Goal: Information Seeking & Learning: Compare options

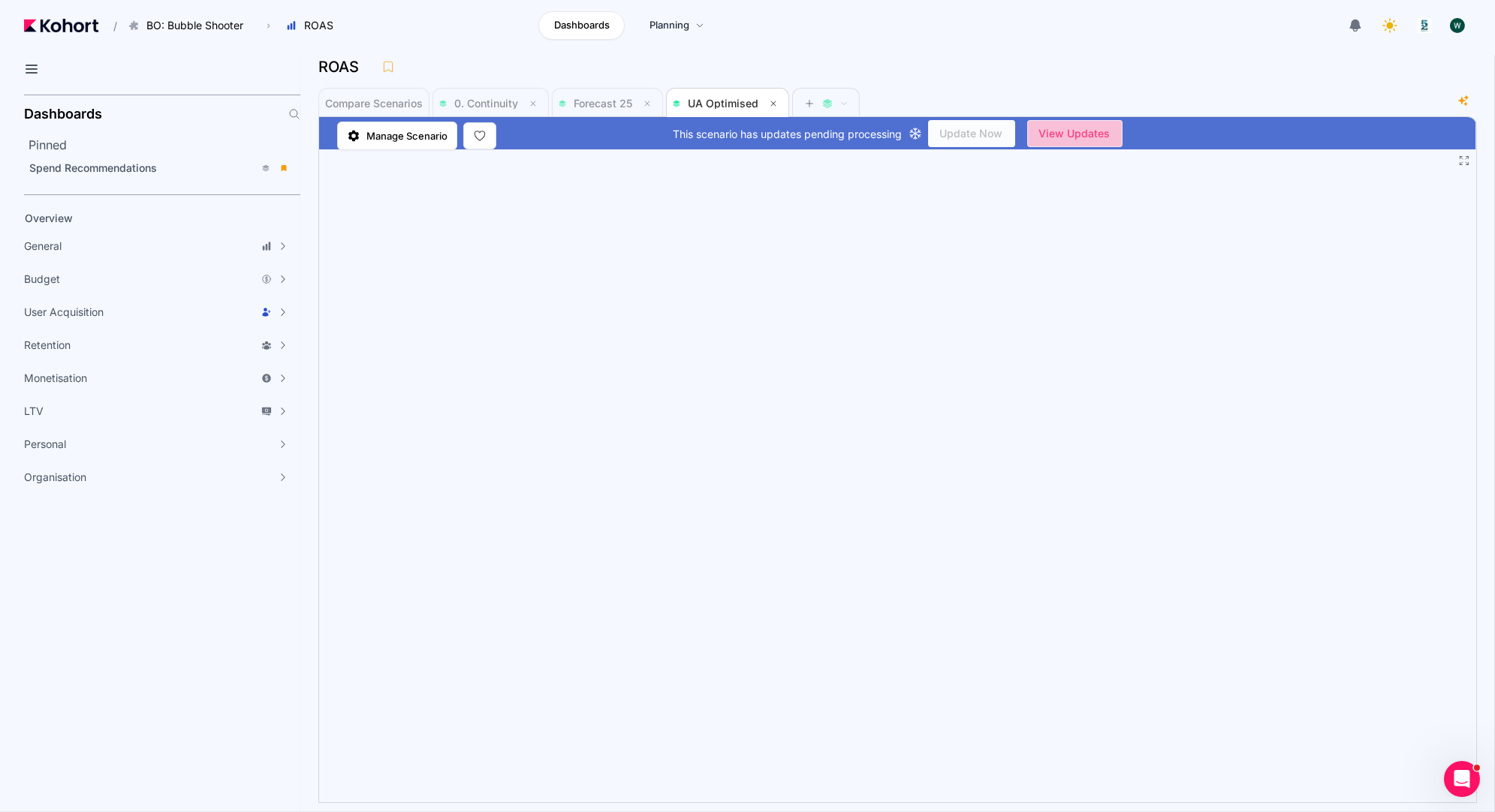
click at [1101, 134] on span "View Updates" at bounding box center [1075, 133] width 71 height 23
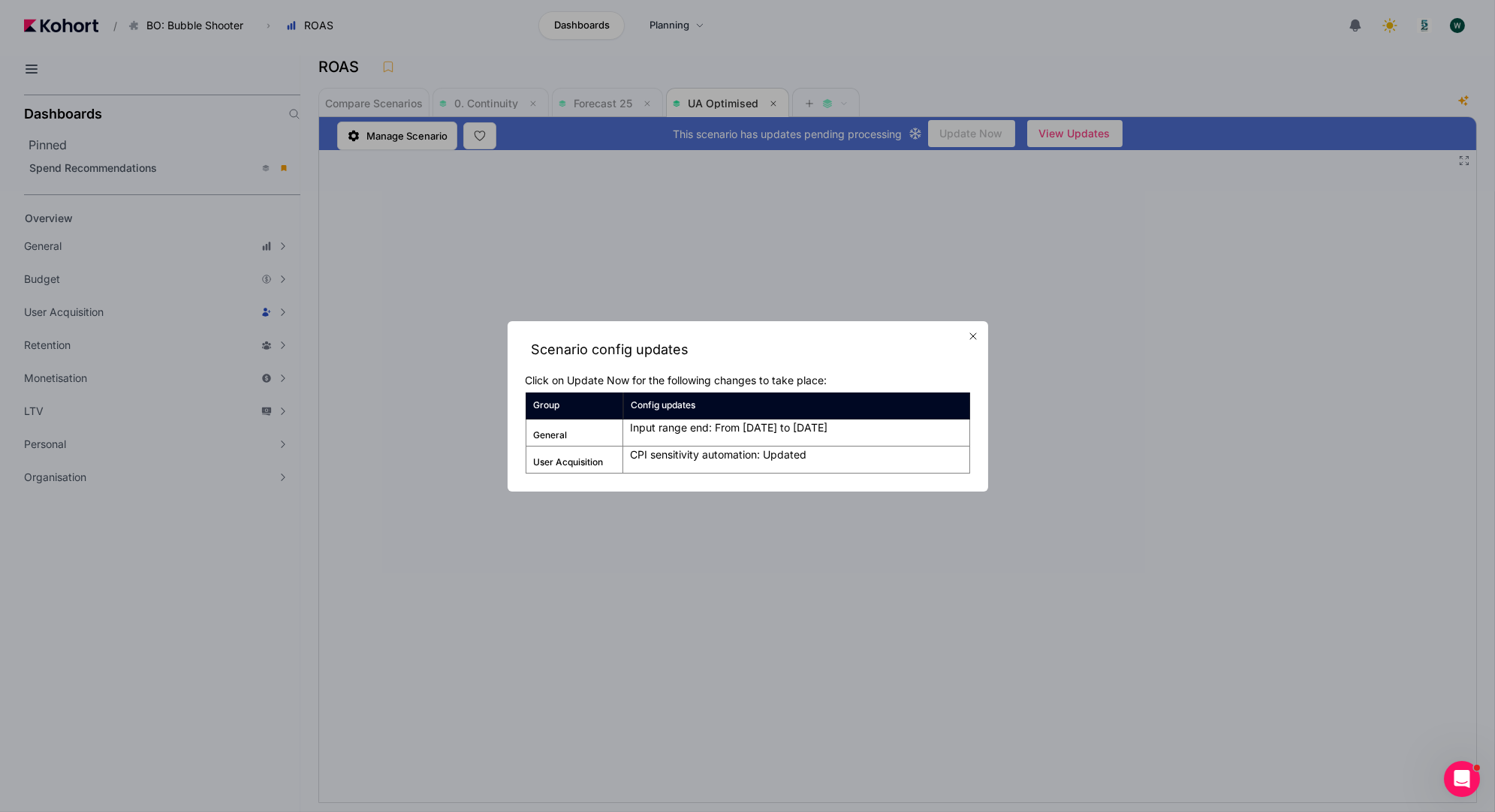
click at [970, 335] on icon "button" at bounding box center [973, 336] width 12 height 12
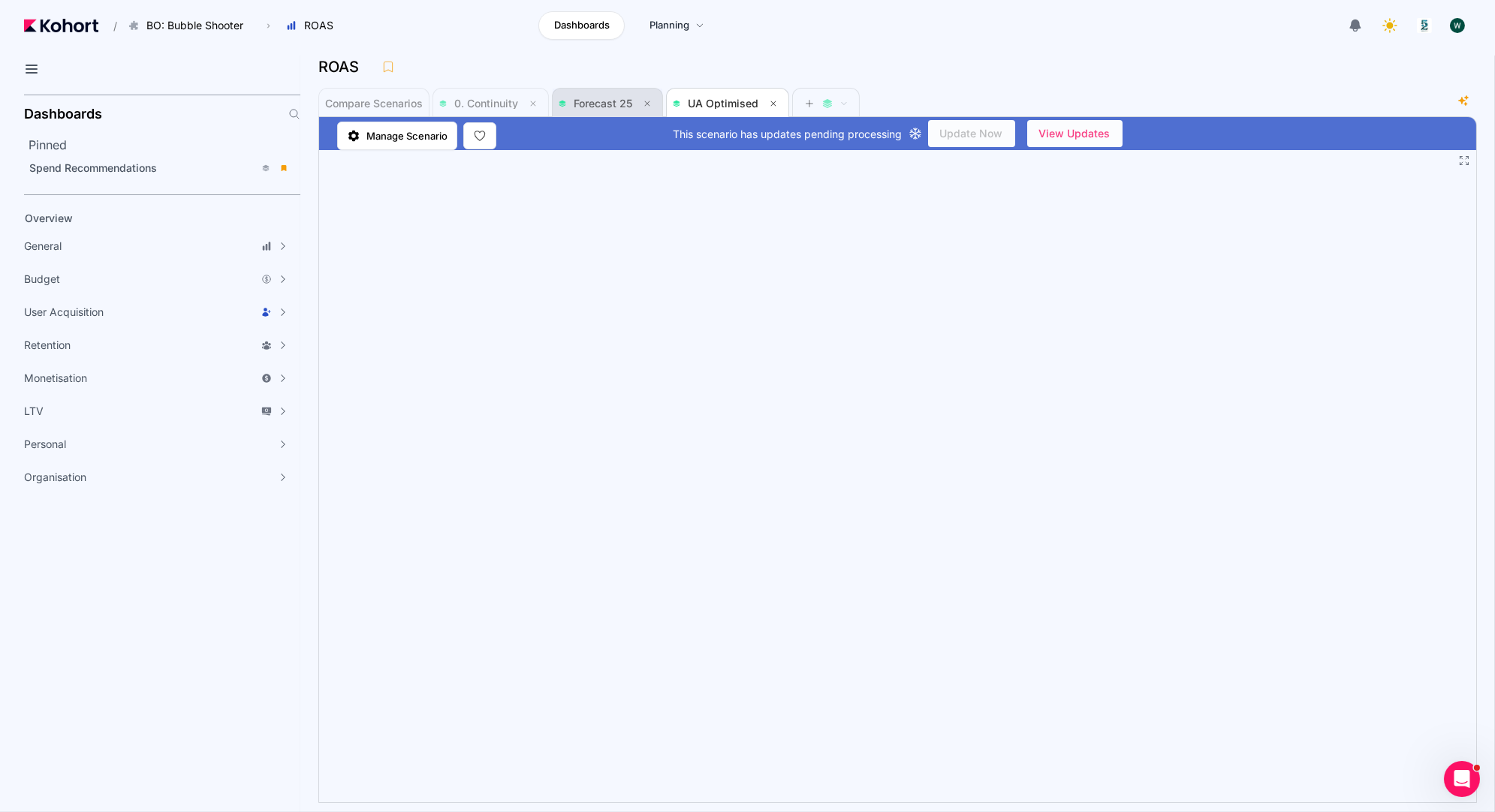
click at [591, 94] on span "Forecast 25" at bounding box center [607, 103] width 98 height 18
click at [471, 91] on span "0. Continuity" at bounding box center [490, 103] width 103 height 30
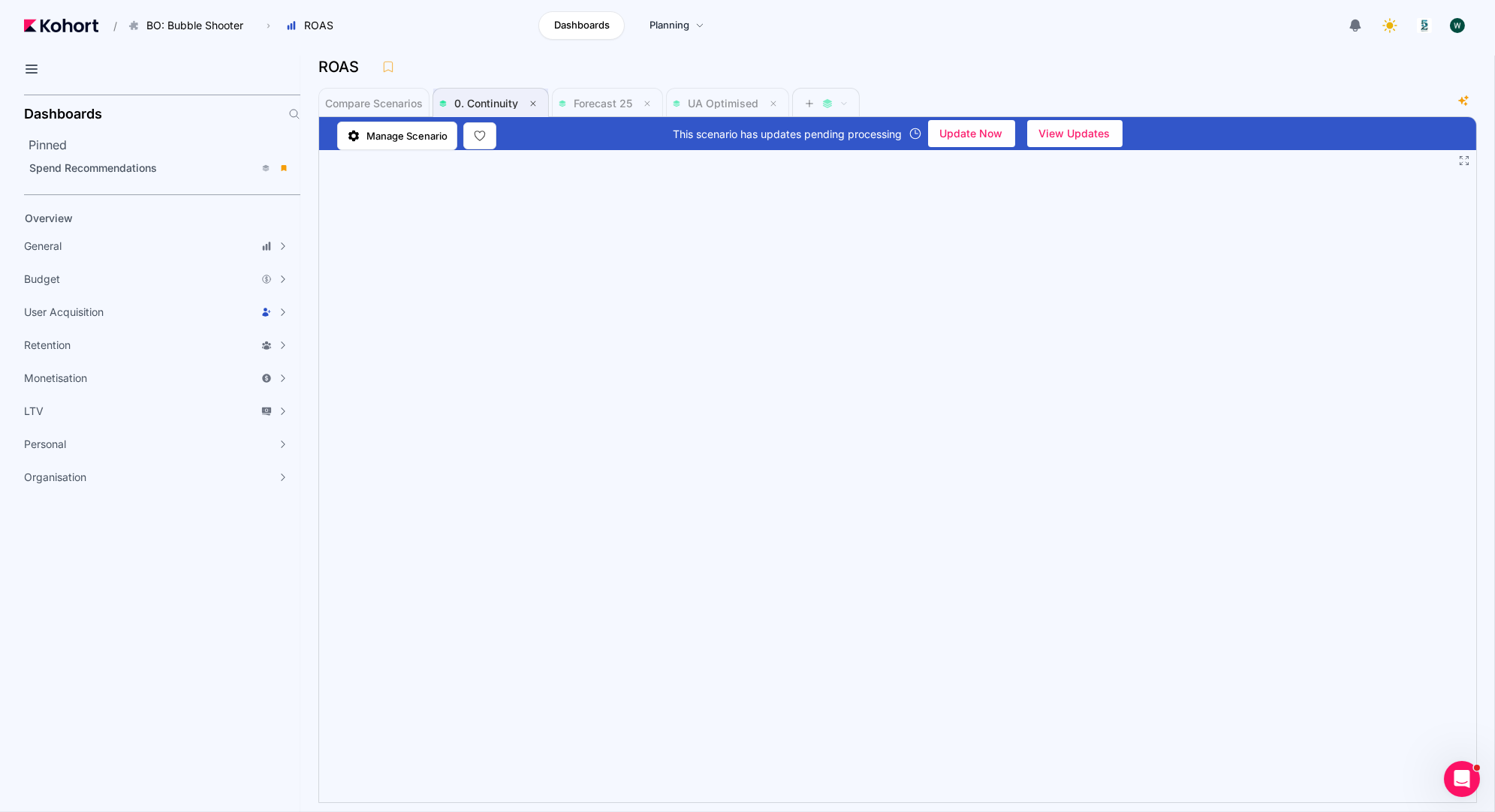
scroll to position [1, 0]
click at [589, 99] on span "Forecast 25" at bounding box center [602, 102] width 59 height 13
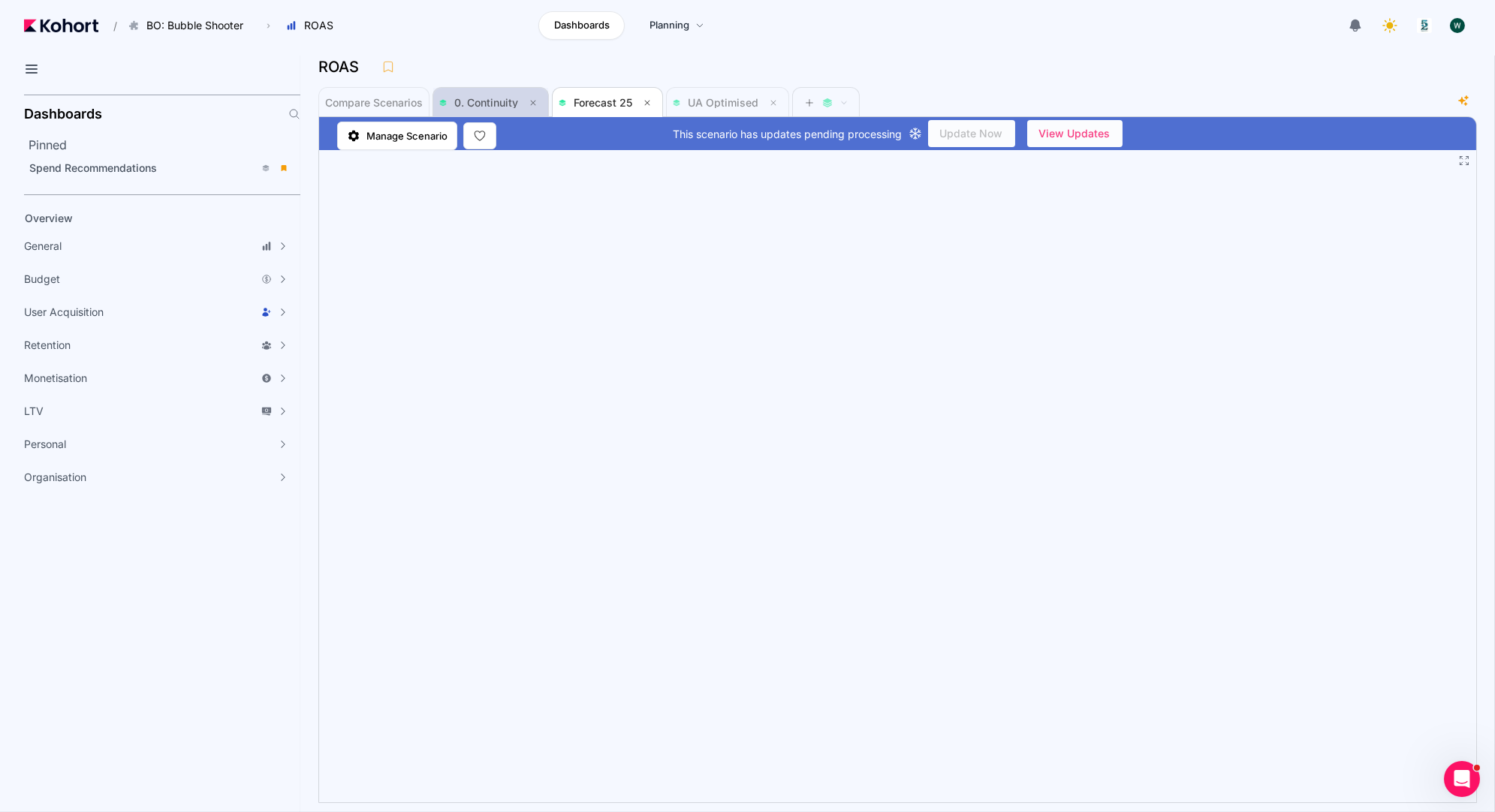
click at [473, 111] on span "0. Continuity" at bounding box center [490, 102] width 103 height 30
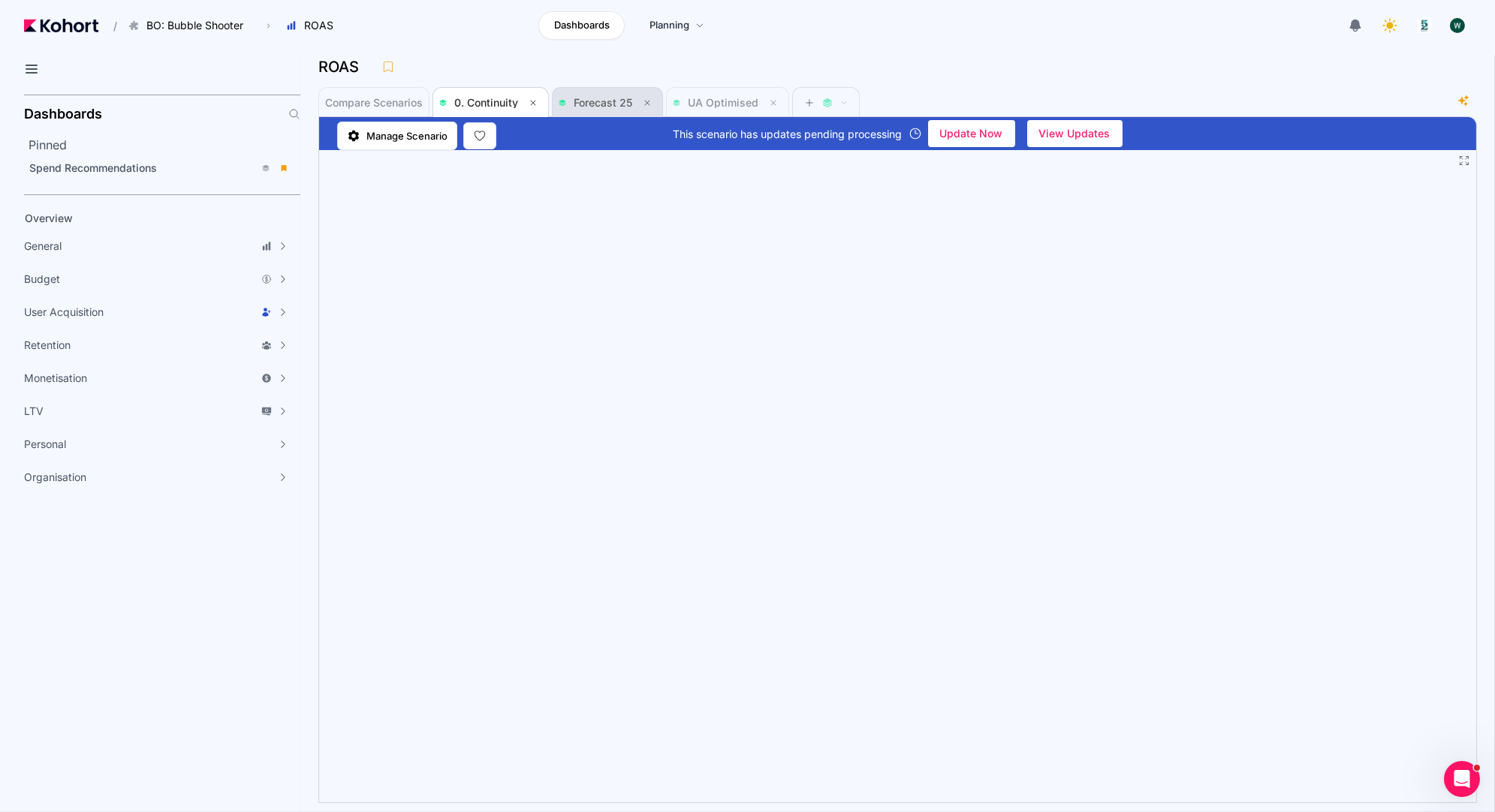
click at [587, 98] on span "Forecast 25" at bounding box center [602, 102] width 59 height 13
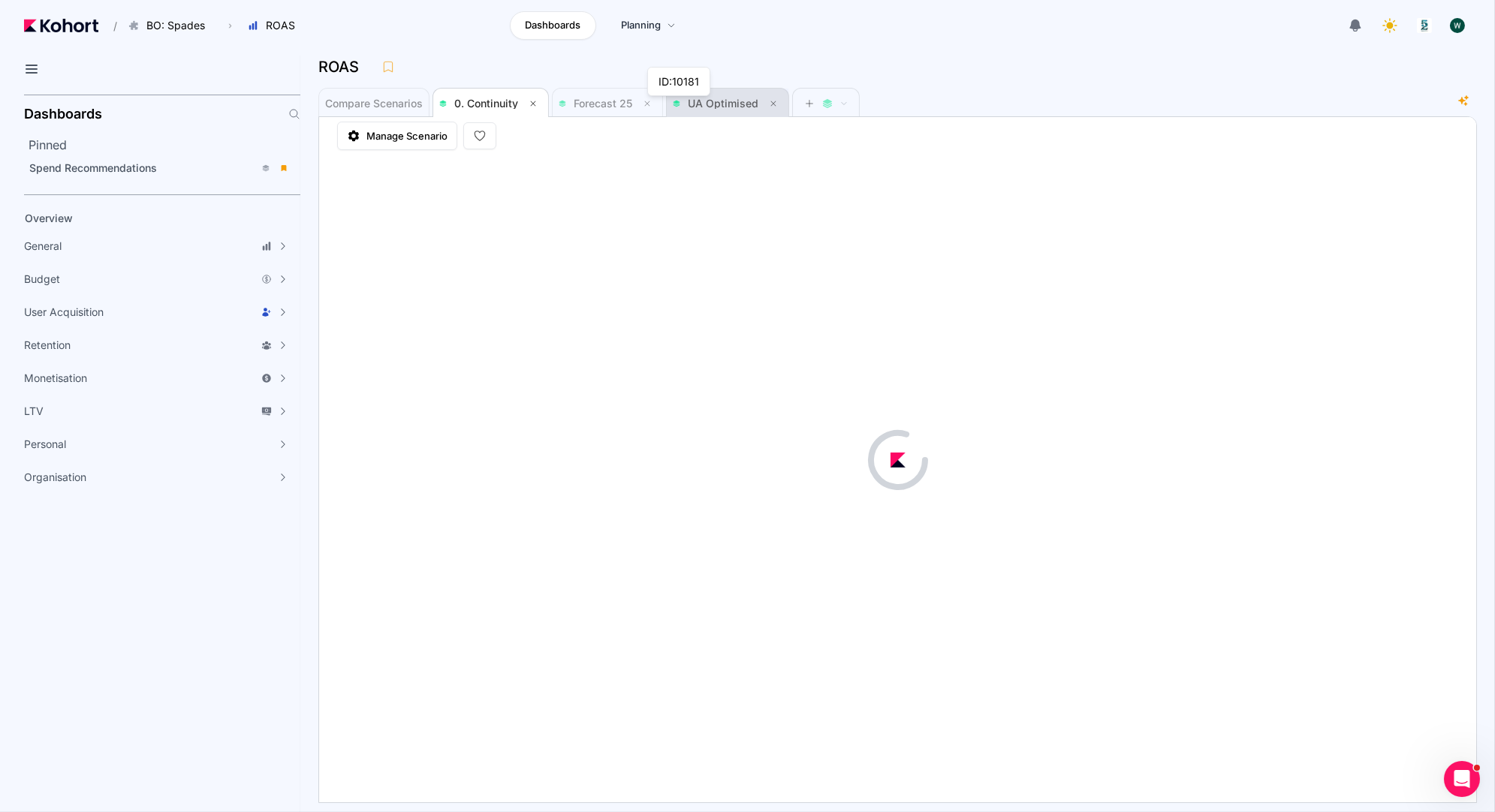
click at [697, 110] on span "UA Optimised" at bounding box center [727, 103] width 110 height 18
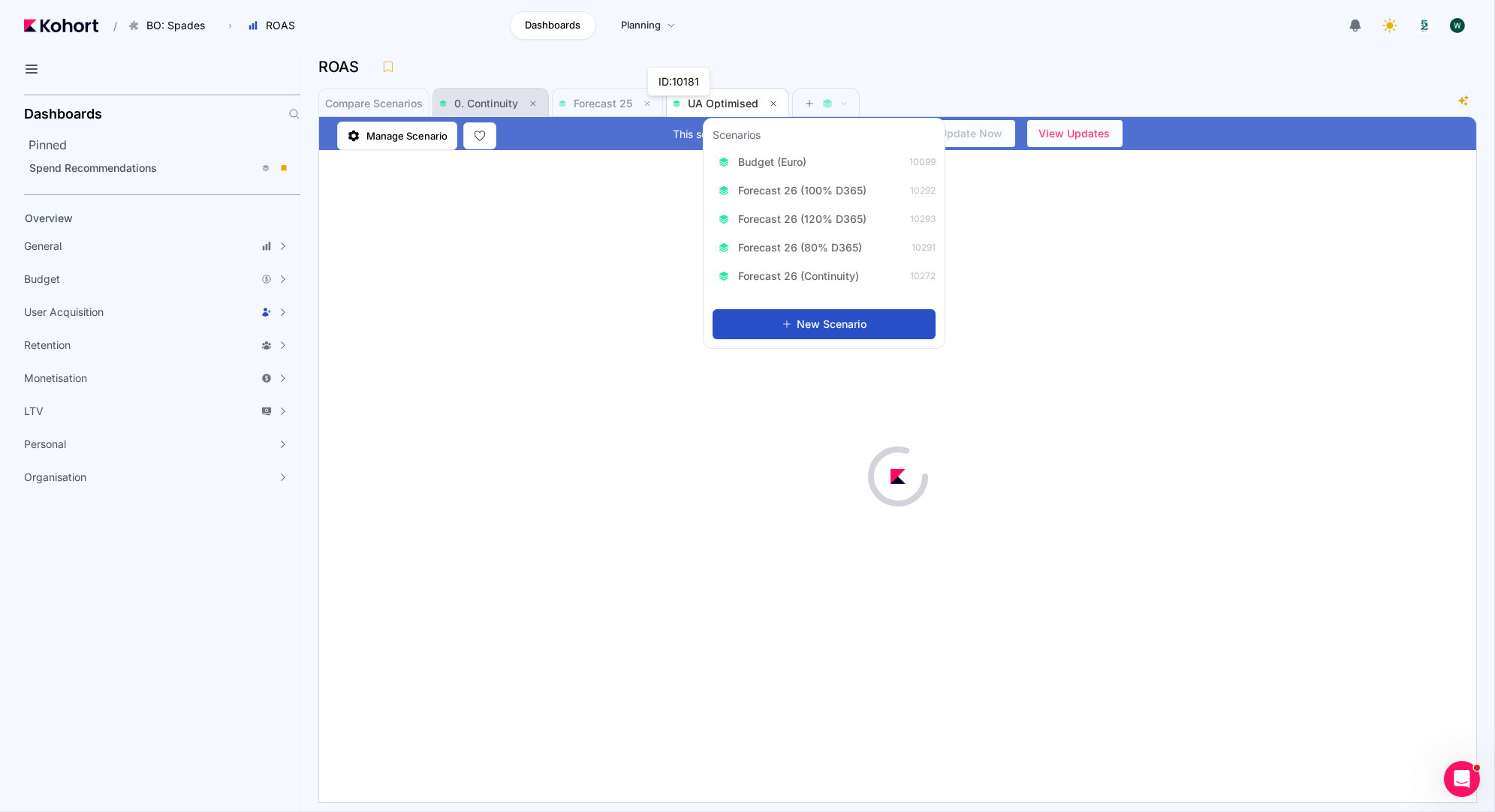
scroll to position [1, 0]
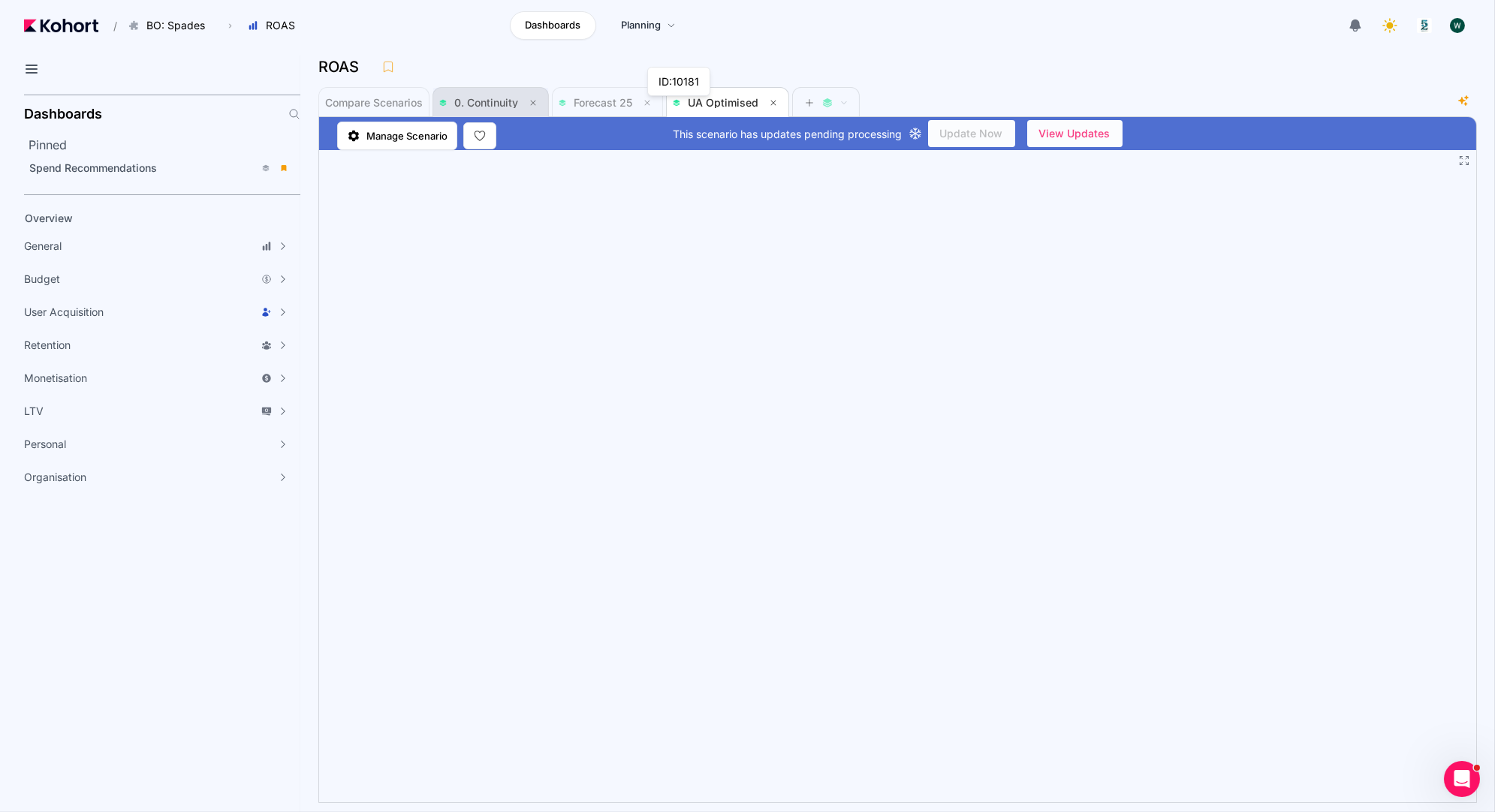
click at [471, 102] on span "0. Continuity" at bounding box center [486, 102] width 64 height 13
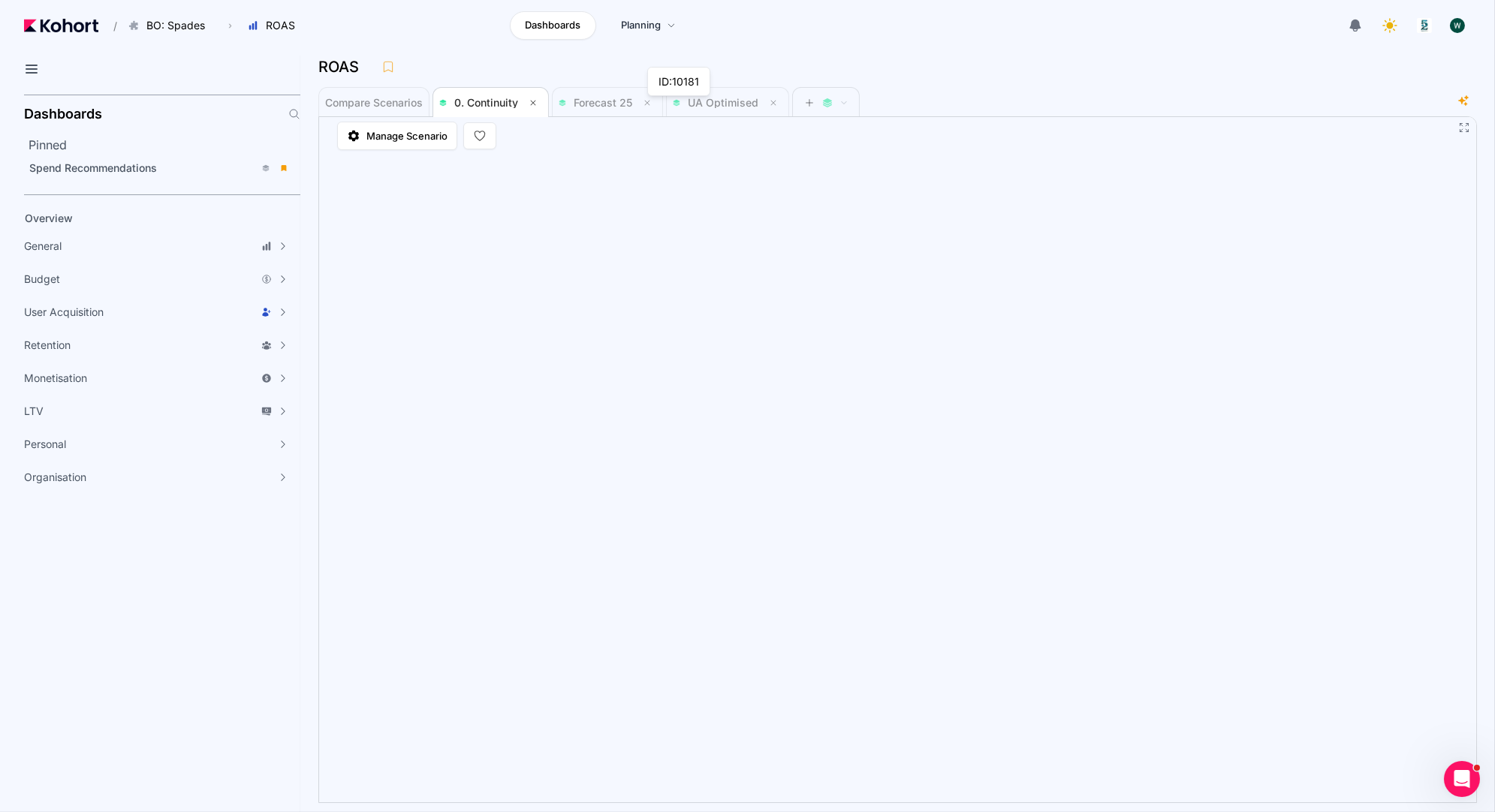
click at [960, 110] on div "Compare Scenarios 0. Continuity Forecast 25 UA Optimised" at bounding box center [886, 101] width 1136 height 30
click at [596, 100] on span "Forecast 25" at bounding box center [602, 102] width 59 height 13
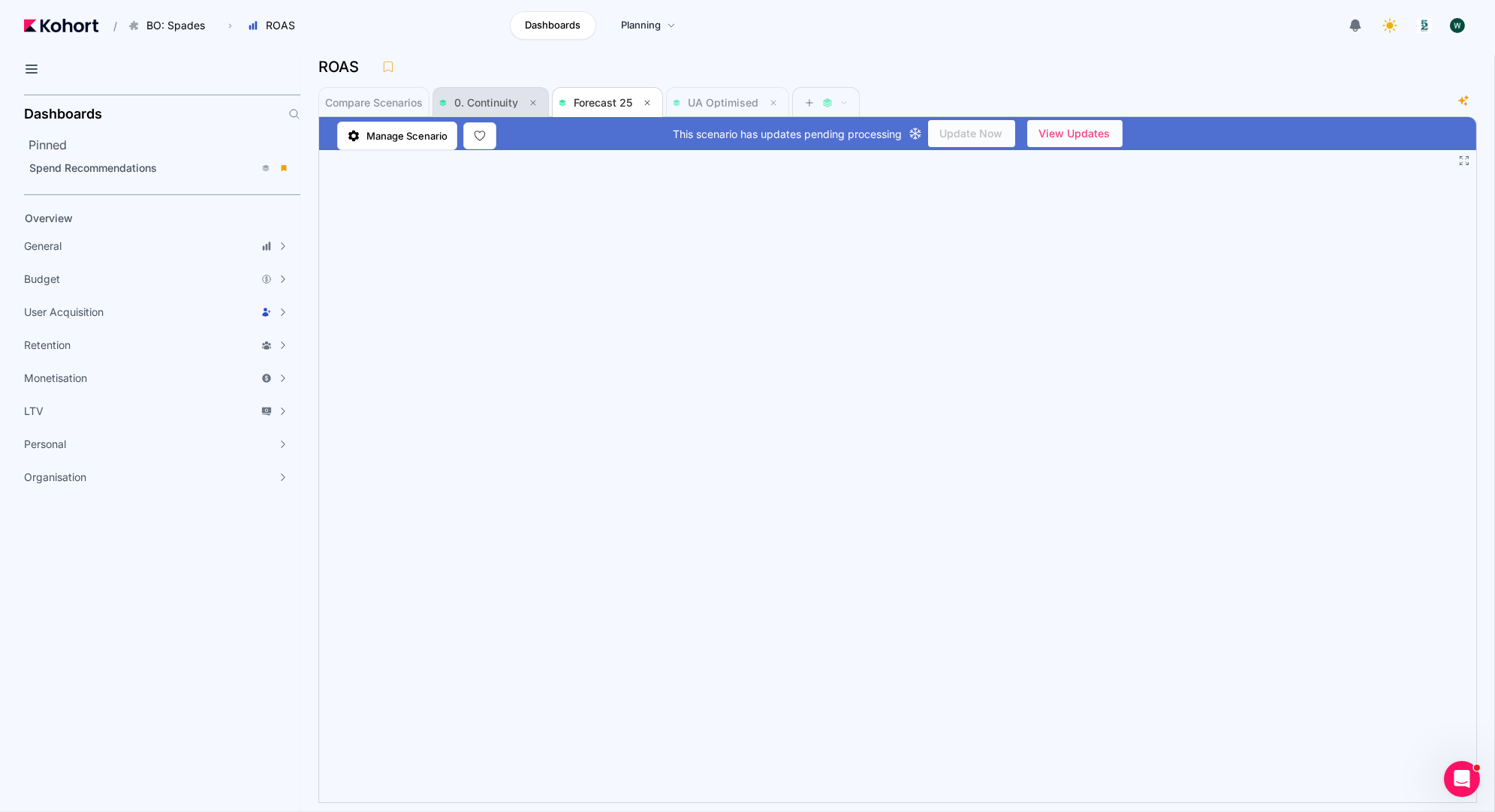
click at [496, 103] on span "0. Continuity" at bounding box center [486, 102] width 64 height 13
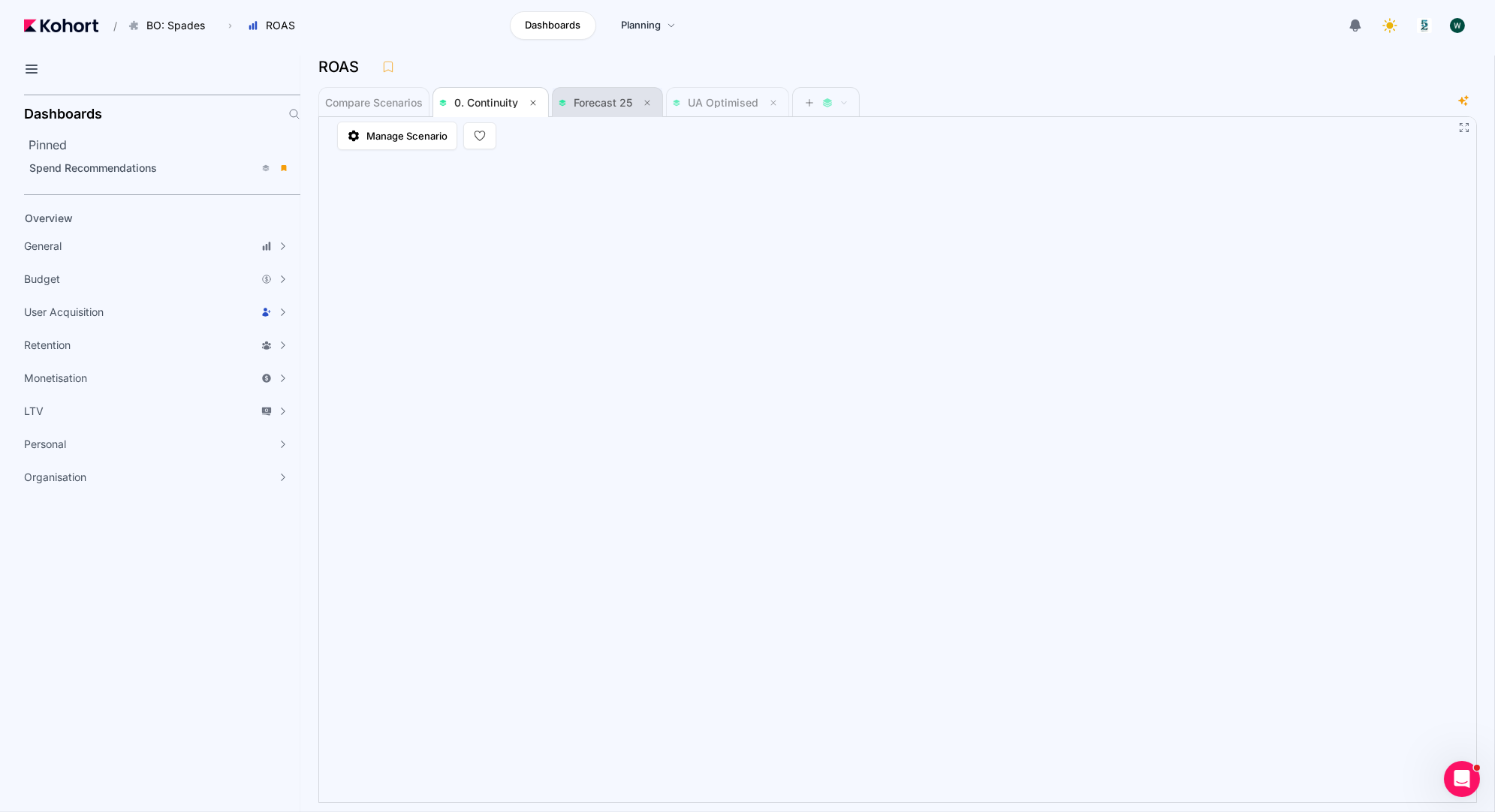
click at [609, 109] on span "Forecast 25" at bounding box center [607, 102] width 98 height 18
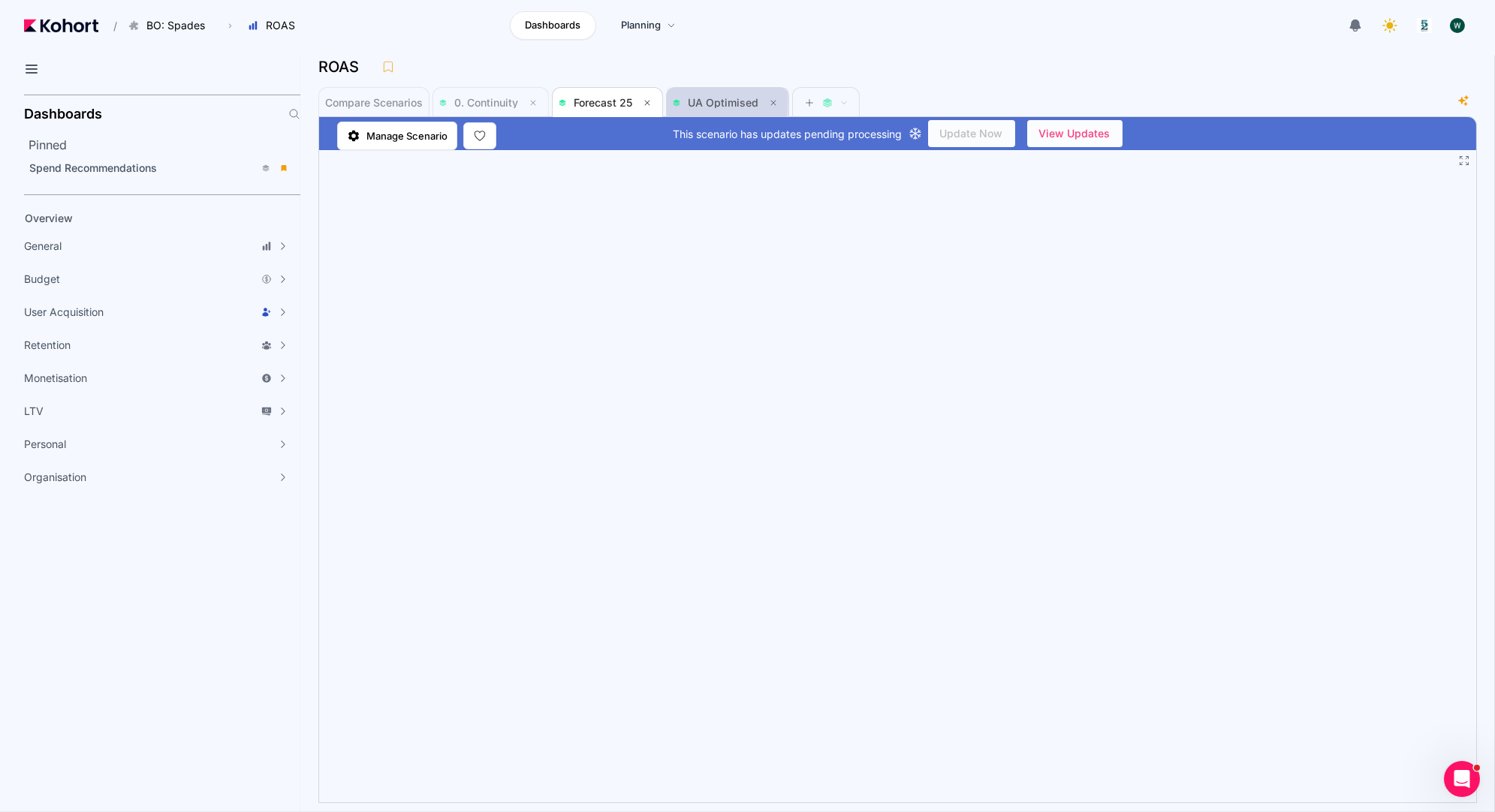
click at [688, 101] on span "UA Optimised" at bounding box center [723, 102] width 71 height 13
click at [625, 94] on span "Forecast 25" at bounding box center [607, 102] width 98 height 18
click at [687, 98] on div "UA Optimised" at bounding box center [719, 103] width 92 height 10
